Goal: Task Accomplishment & Management: Manage account settings

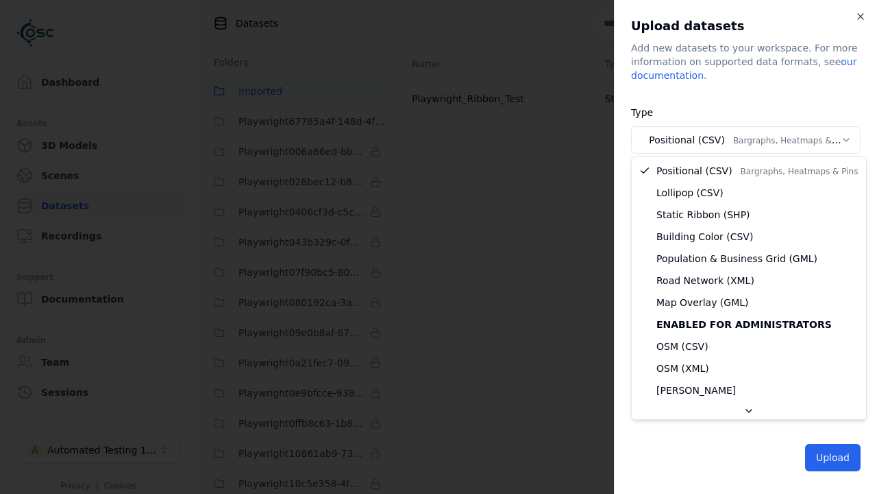
select select "*****"
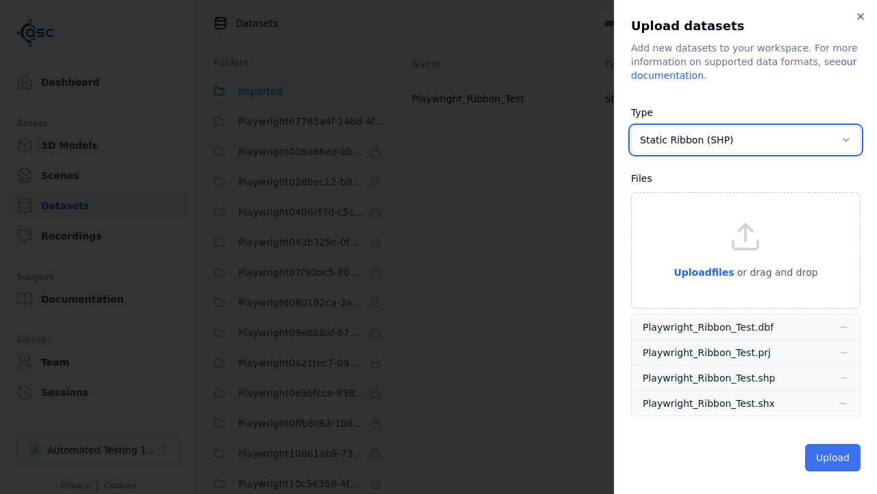
click at [834, 456] on button "Upload" at bounding box center [833, 456] width 56 height 27
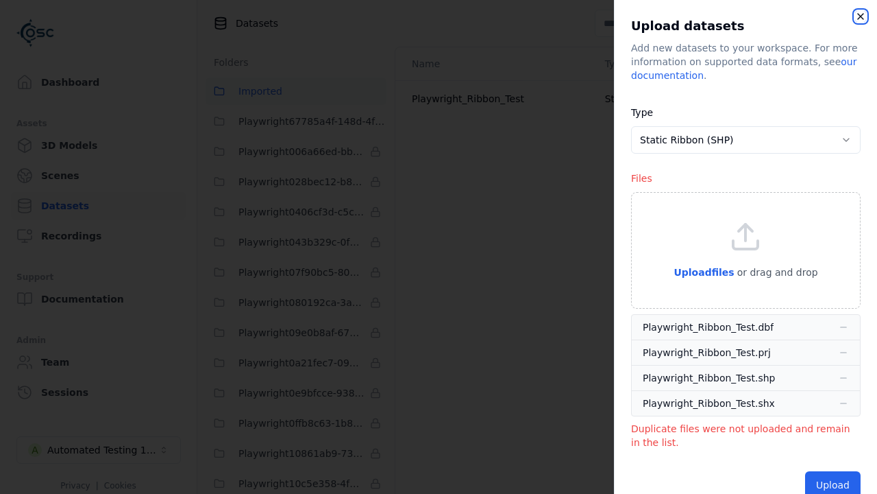
click at [860, 16] on icon "button" at bounding box center [860, 16] width 11 height 11
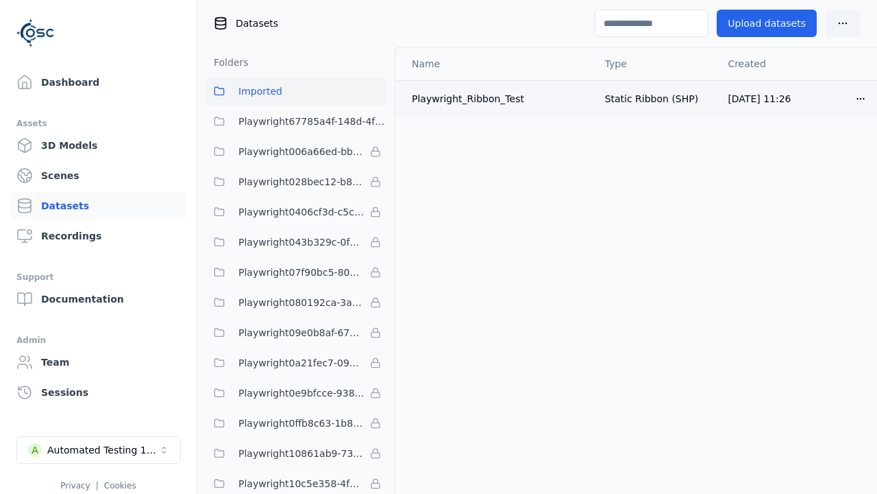
click at [861, 101] on html "Dashboard Assets 3D Models Scenes Datasets Recordings Support Documentation Adm…" at bounding box center [438, 247] width 877 height 494
click at [827, 152] on div "Delete" at bounding box center [830, 151] width 81 height 22
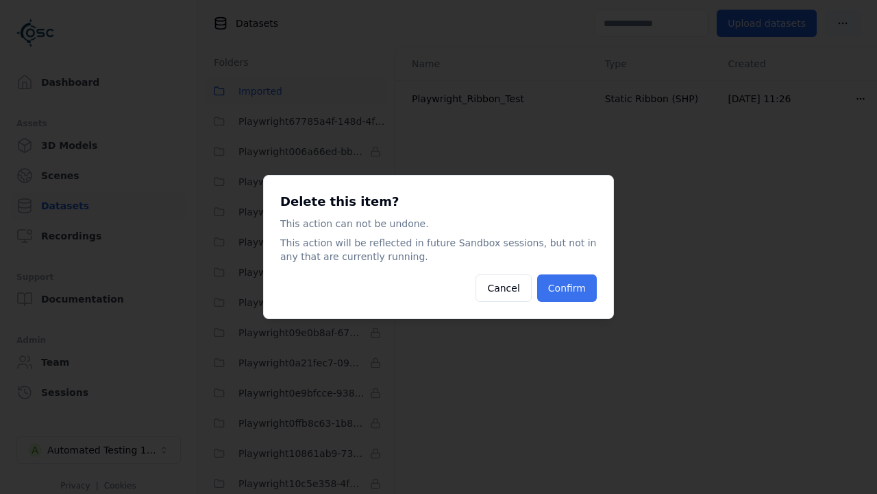
click at [563, 285] on button "Confirm" at bounding box center [567, 287] width 60 height 27
